Goal: Check status

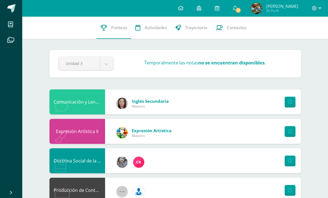
click at [9, 12] on span at bounding box center [11, 8] width 8 height 8
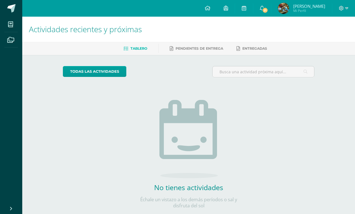
click at [289, 6] on img at bounding box center [283, 8] width 11 height 11
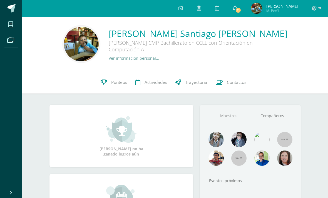
click at [101, 82] on icon at bounding box center [104, 83] width 6 height 6
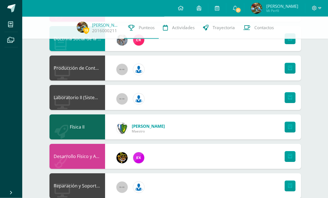
scroll to position [175, 0]
